Goal: Task Accomplishment & Management: Complete application form

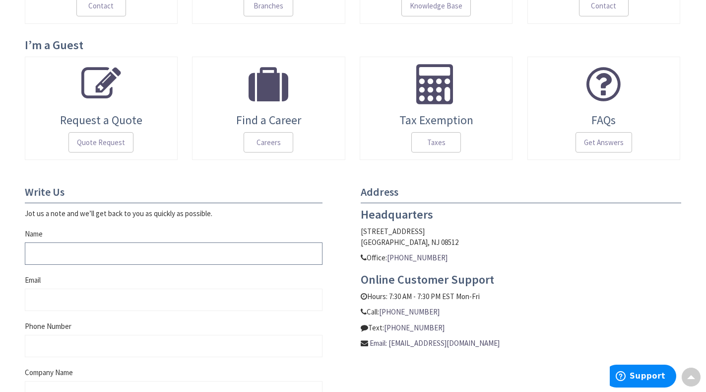
drag, startPoint x: 62, startPoint y: 268, endPoint x: 79, endPoint y: 258, distance: 20.4
click at [67, 266] on fieldset "Write Us Jot us a note and we’ll get back to you as quickly as possible. Name E…" at bounding box center [174, 347] width 298 height 323
type input "John Smith"
type input "johnseowebdigital@gmail.com"
type input "2356895054"
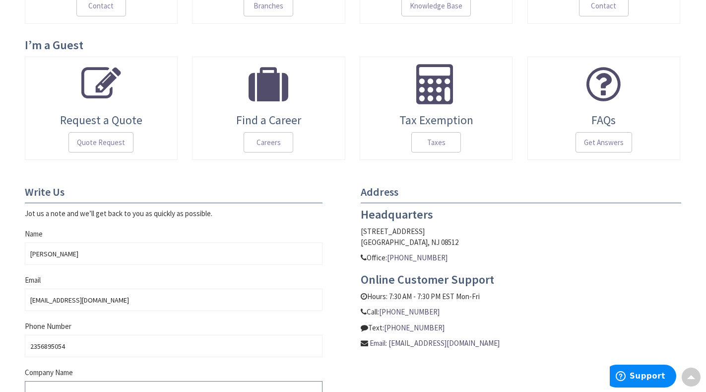
type input "Seo Tech"
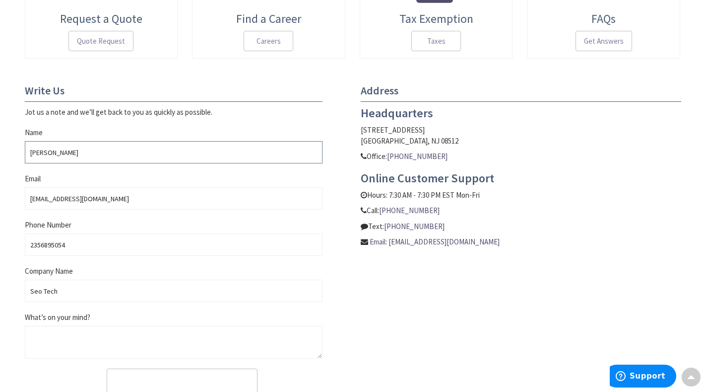
scroll to position [447, 0]
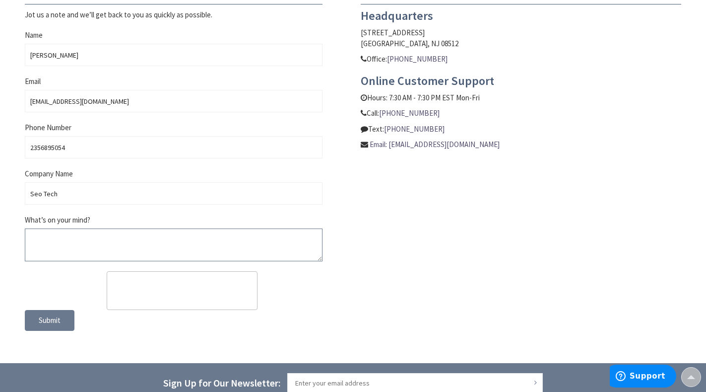
click at [63, 242] on textarea "What’s on your mind?" at bounding box center [174, 244] width 298 height 33
paste textarea "Re: SEO Report Hello Good Morning, I was checking your website and see you have…"
type textarea "Re: SEO Report Hello Good Morning, I was checking your website and see you have…"
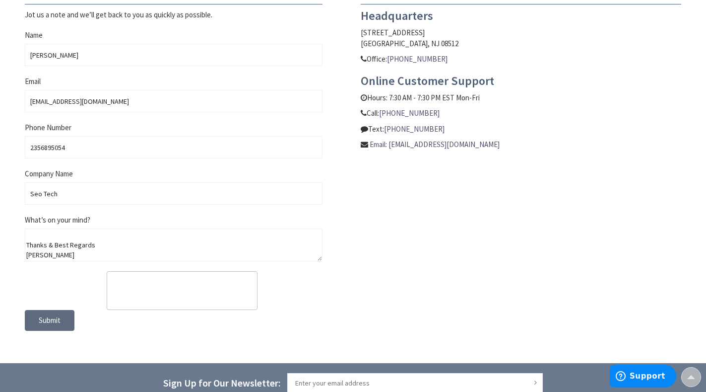
drag, startPoint x: 51, startPoint y: 321, endPoint x: 57, endPoint y: 371, distance: 50.4
click at [50, 321] on span "Submit" at bounding box center [50, 319] width 22 height 9
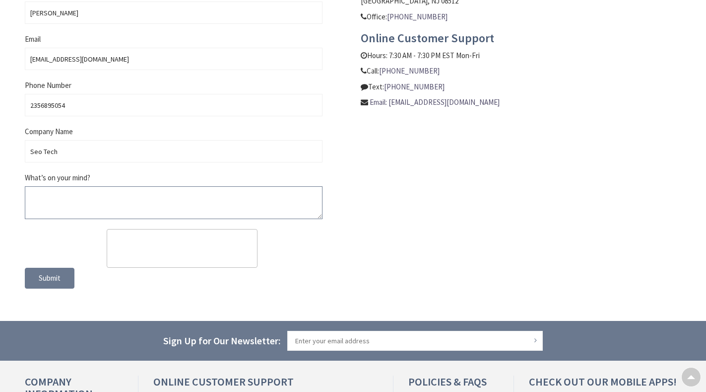
scroll to position [521, 0]
click at [132, 204] on textarea "What’s on your mind?" at bounding box center [174, 202] width 298 height 33
paste textarea "Re: SEO Report Hello Good Morning, I was checking your website and see you have…"
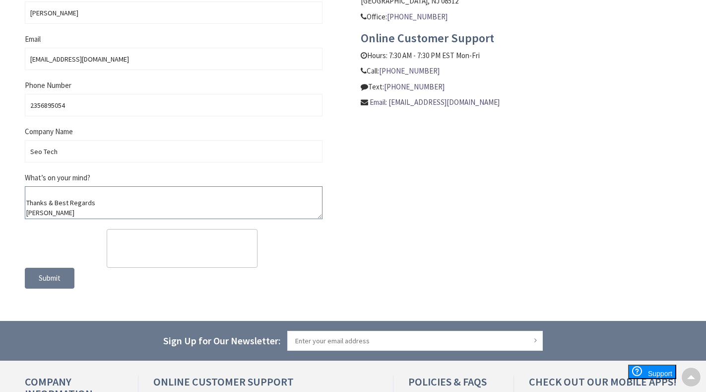
type textarea "Re: SEO Report Hello Good Morning, I was checking your website and see you have…"
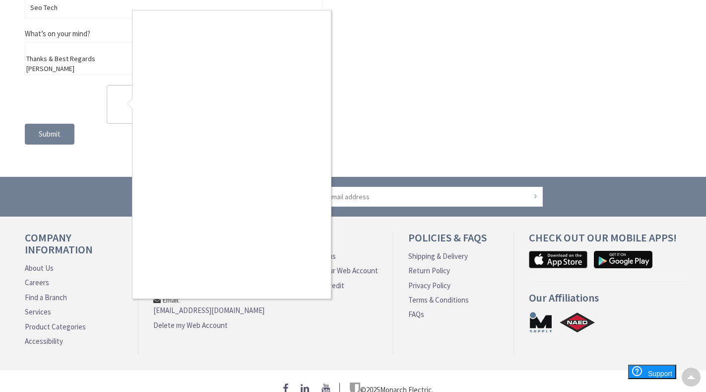
scroll to position [670, 0]
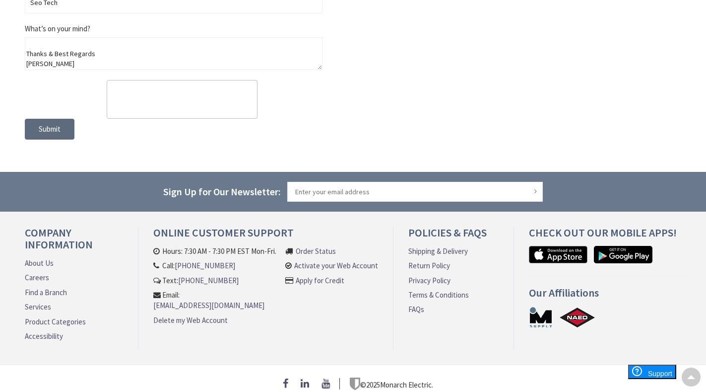
click at [47, 131] on span "Submit" at bounding box center [50, 128] width 22 height 9
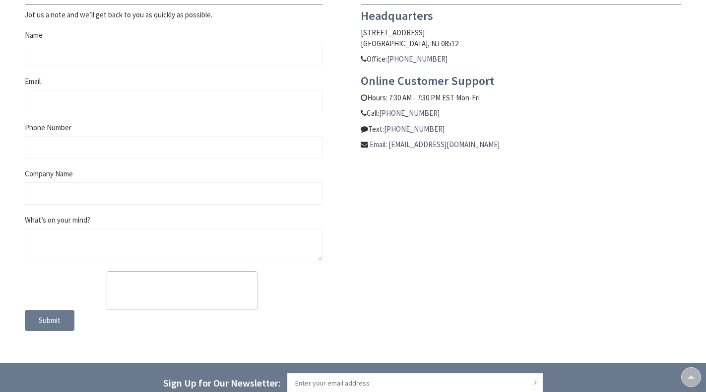
click at [80, 71] on fieldset "Write Us Jot us a note and we’ll get back to you as quickly as possible. Name E…" at bounding box center [174, 148] width 298 height 323
click at [81, 102] on input "Email" at bounding box center [174, 101] width 298 height 22
type input "johnseowebdigital@gmail.com"
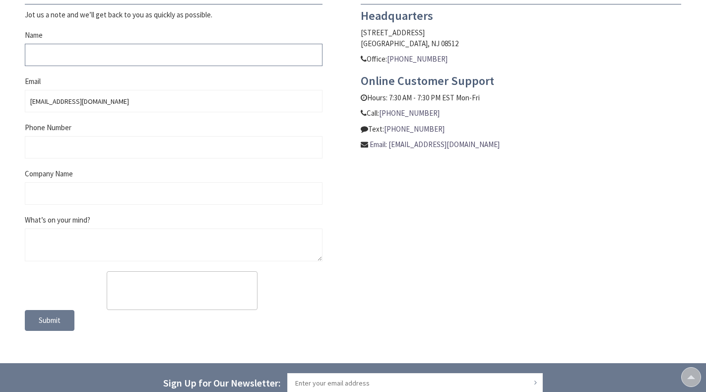
type input "John Smith"
type input "2356895054"
type input "Seo Tech"
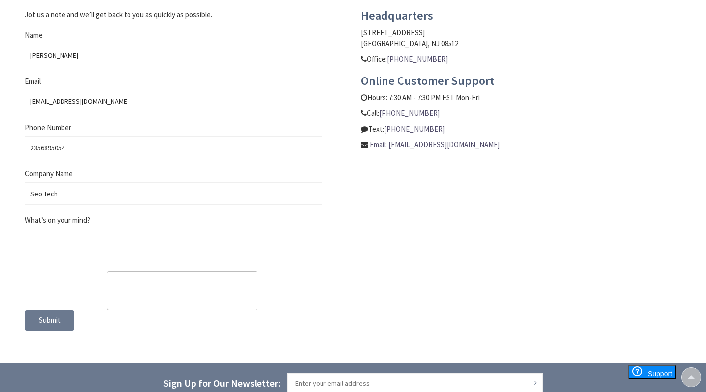
click at [79, 235] on textarea "What’s on your mind?" at bounding box center [174, 244] width 298 height 33
paste textarea "Re: SEO Report Hello Good Morning, I was checking your website and see you have…"
type textarea "Re: SEO Report Hello Good Morning, I was checking your website and see you have…"
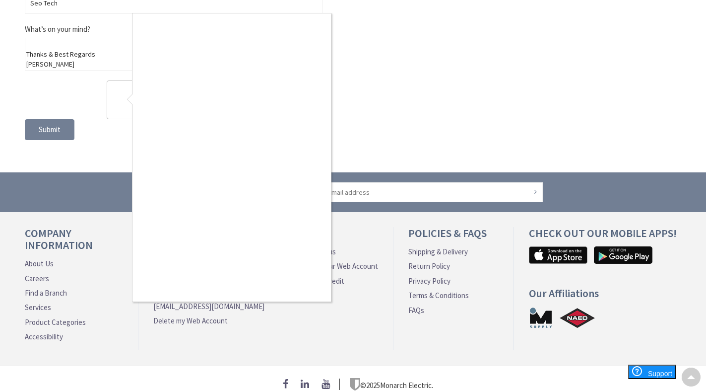
scroll to position [645, 0]
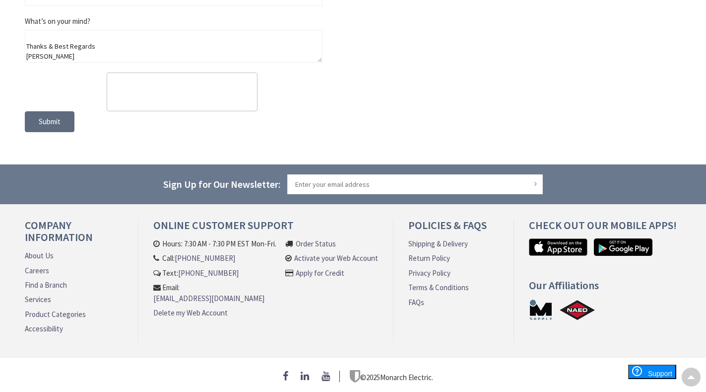
drag, startPoint x: 57, startPoint y: 127, endPoint x: 53, endPoint y: 150, distance: 24.2
click at [57, 127] on button "Submit" at bounding box center [50, 121] width 50 height 21
